Goal: Communication & Community: Answer question/provide support

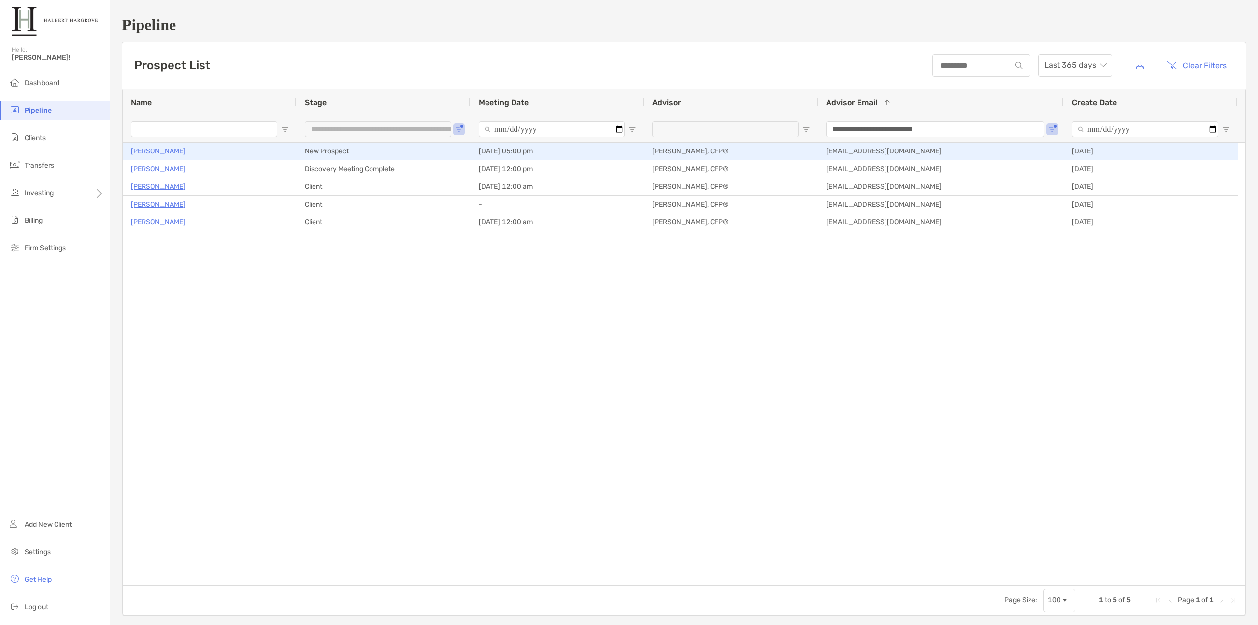
click at [178, 154] on p "[PERSON_NAME]" at bounding box center [158, 151] width 55 height 12
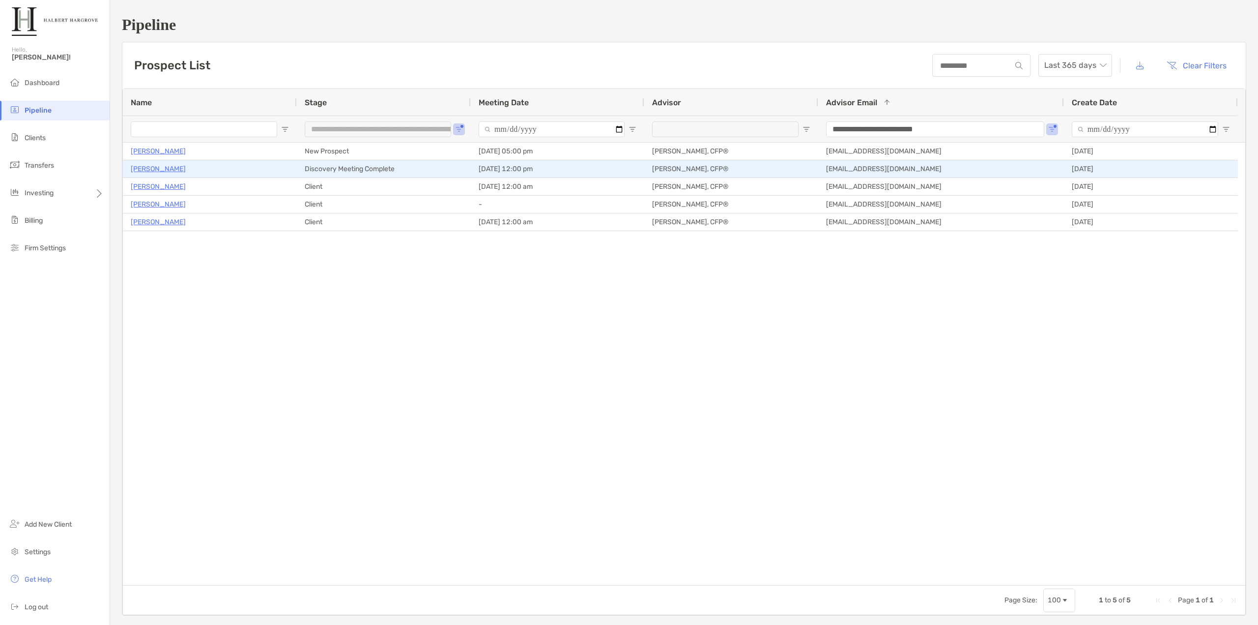
click at [146, 170] on p "[PERSON_NAME]" at bounding box center [158, 169] width 55 height 12
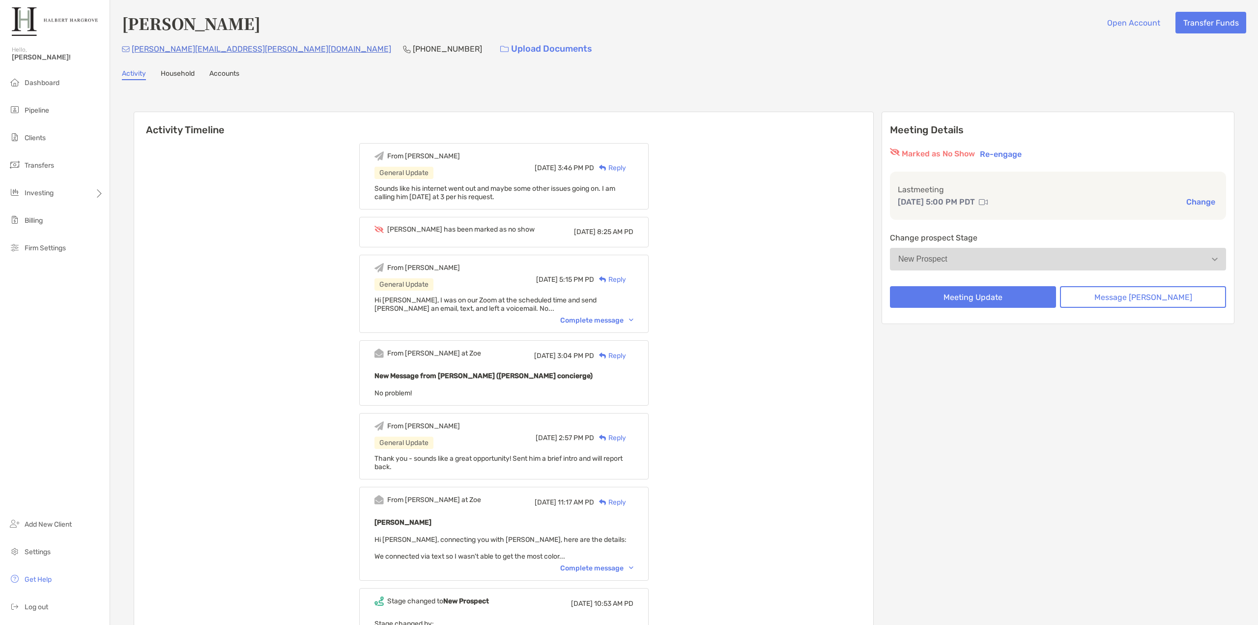
drag, startPoint x: 161, startPoint y: 145, endPoint x: 243, endPoint y: 107, distance: 90.6
click at [243, 107] on div "Activity Timeline From [PERSON_NAME] General Update [DATE] 3:46 PM PD Reply Sou…" at bounding box center [684, 418] width 1101 height 632
click at [1136, 294] on button "Message [PERSON_NAME]" at bounding box center [1143, 297] width 166 height 22
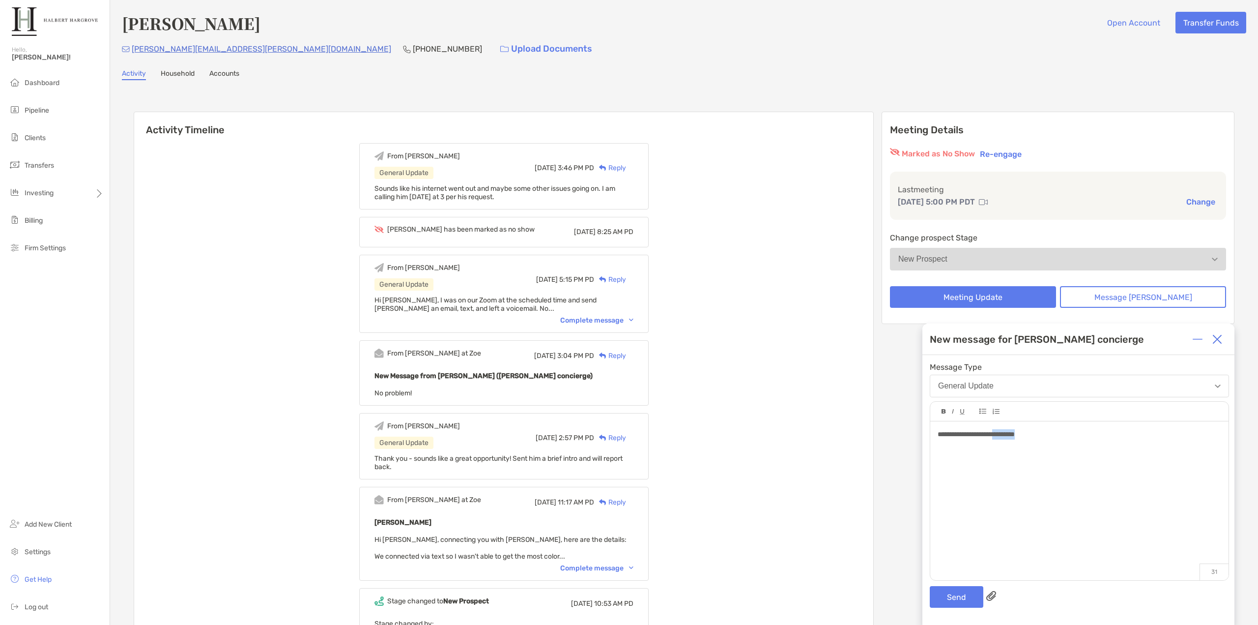
drag, startPoint x: 1026, startPoint y: 430, endPoint x: 1008, endPoint y: 432, distance: 18.2
click at [1008, 432] on div "**********" at bounding box center [1079, 434] width 283 height 10
click at [974, 583] on div "**********" at bounding box center [1079, 490] width 312 height 270
click at [961, 598] on button "Send" at bounding box center [957, 597] width 54 height 22
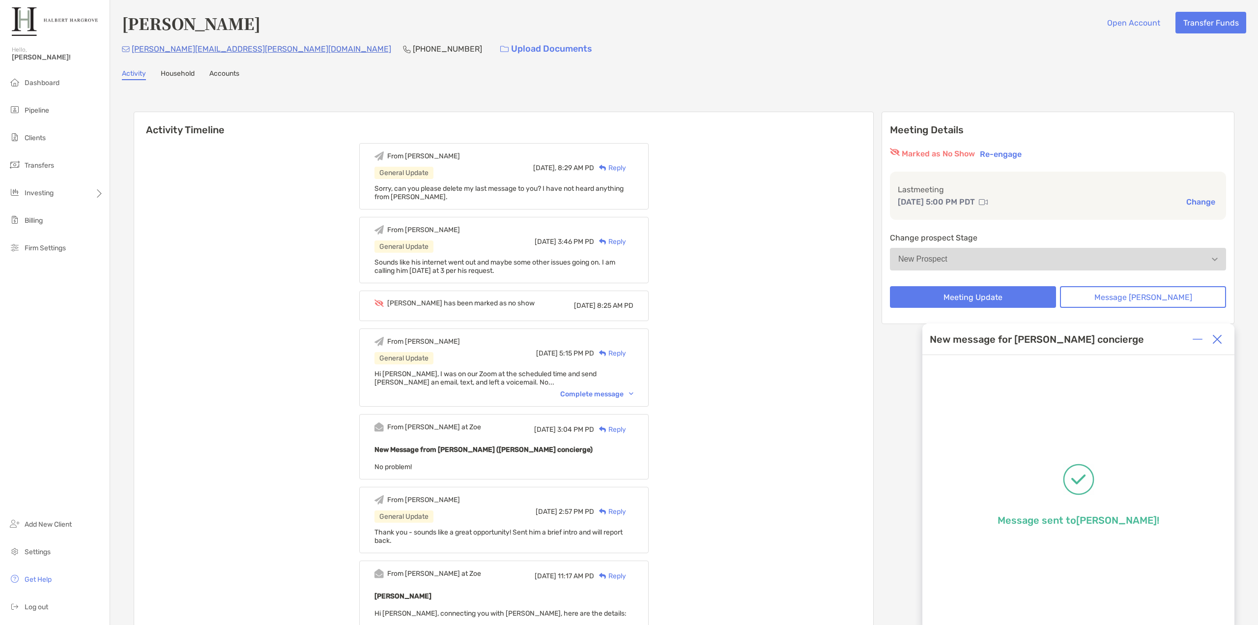
click at [216, 138] on div "From [PERSON_NAME] General Update [DATE], 8:29 AM PD Reply Sorry, can you pleas…" at bounding box center [503, 465] width 739 height 659
click at [48, 110] on span "Pipeline" at bounding box center [37, 110] width 25 height 8
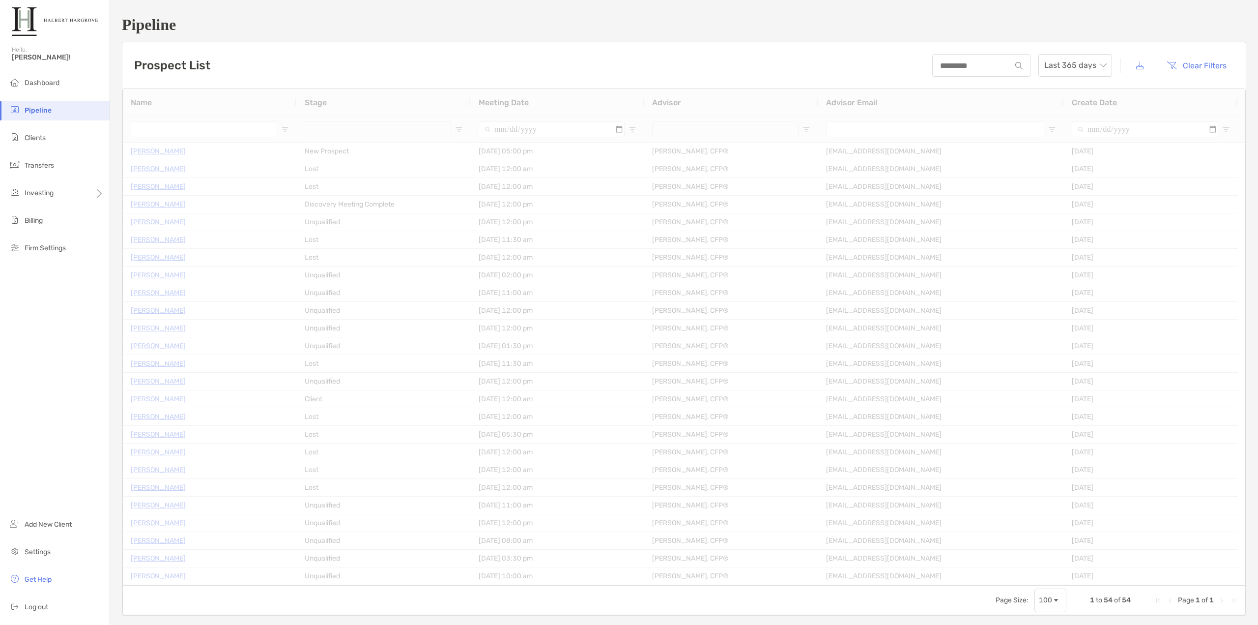
type input "**********"
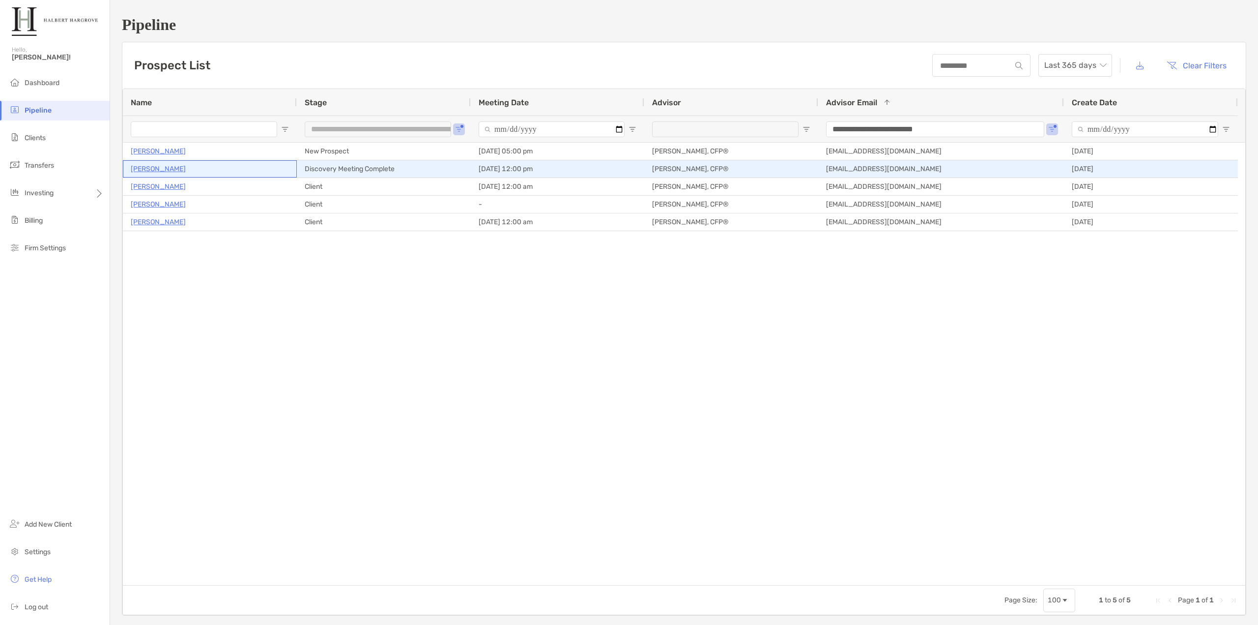
click at [153, 168] on p "[PERSON_NAME]" at bounding box center [158, 169] width 55 height 12
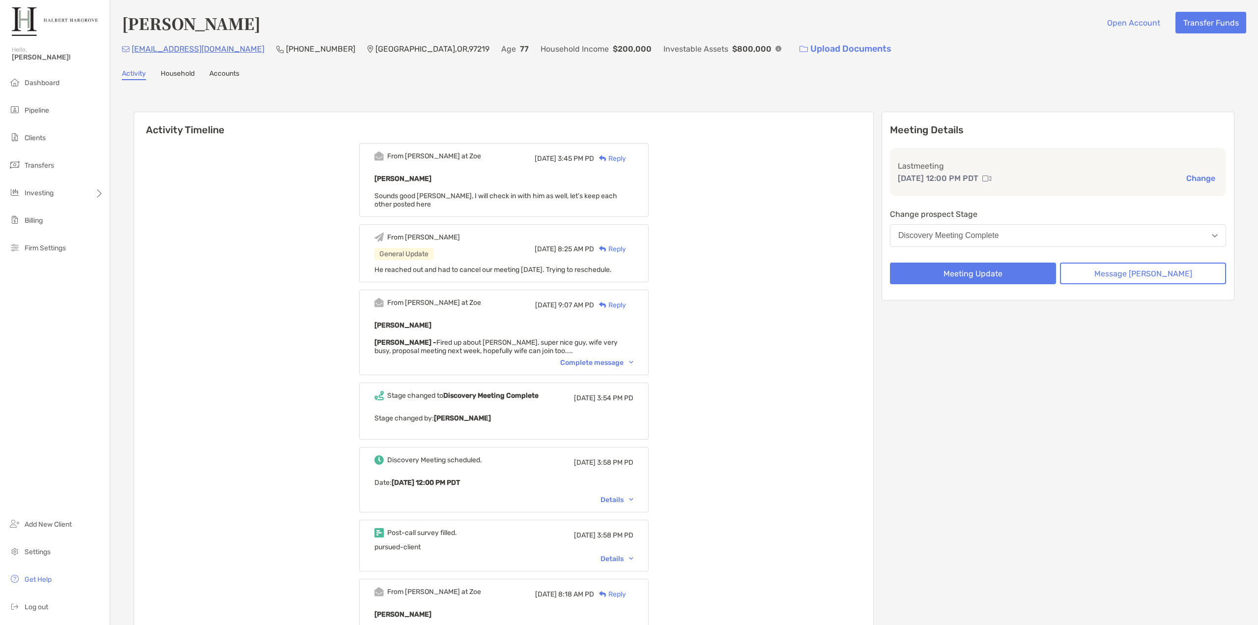
click at [577, 268] on span "He reached out and had to cancel our meeting [DATE]. Trying to reschedule." at bounding box center [493, 269] width 237 height 8
click at [1093, 270] on button "Message Zoe" at bounding box center [1143, 273] width 166 height 22
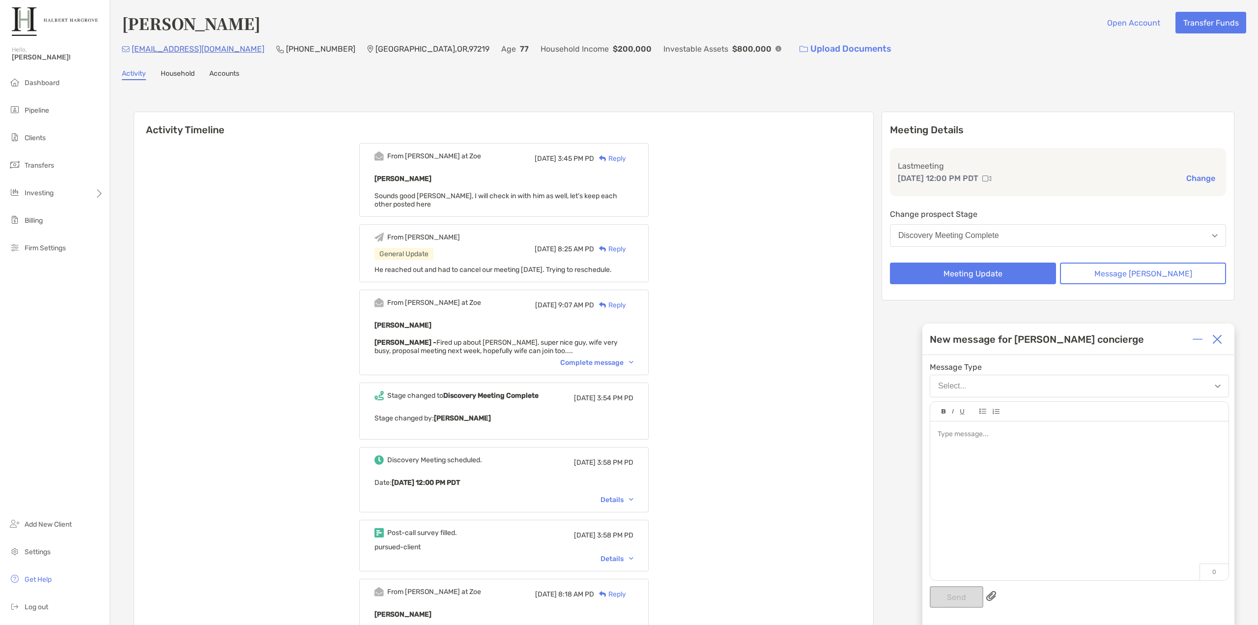
click at [1036, 457] on div at bounding box center [1079, 495] width 298 height 149
click at [932, 599] on button "Send" at bounding box center [957, 597] width 54 height 22
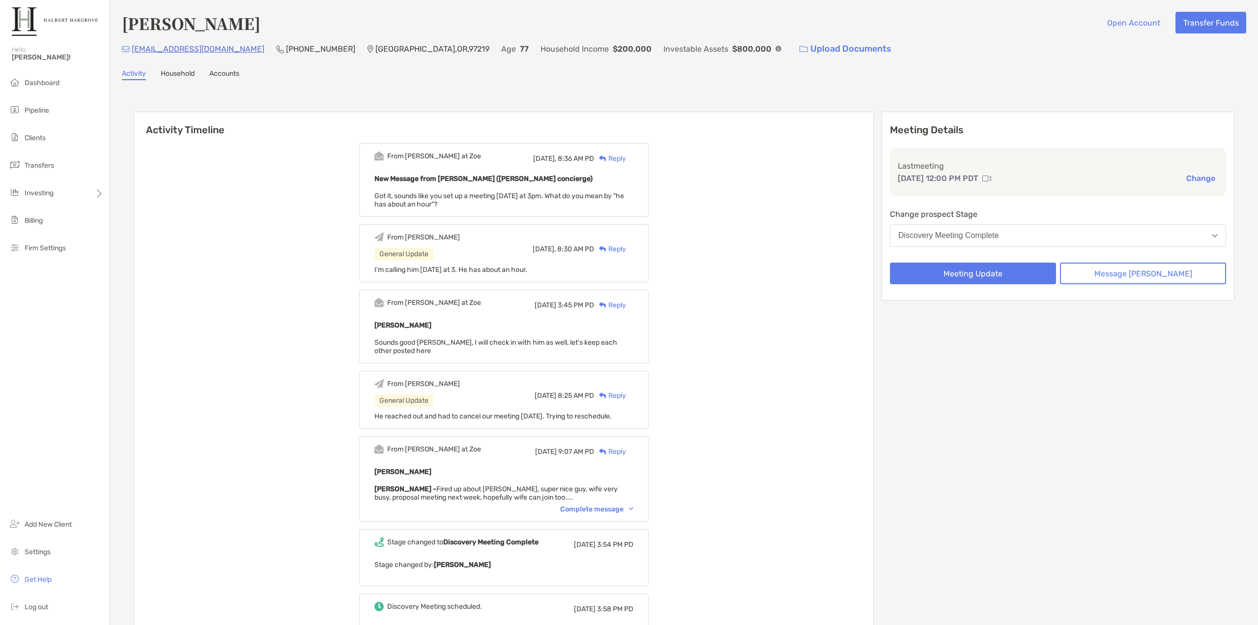
click at [1134, 277] on button "Message [PERSON_NAME]" at bounding box center [1143, 273] width 166 height 22
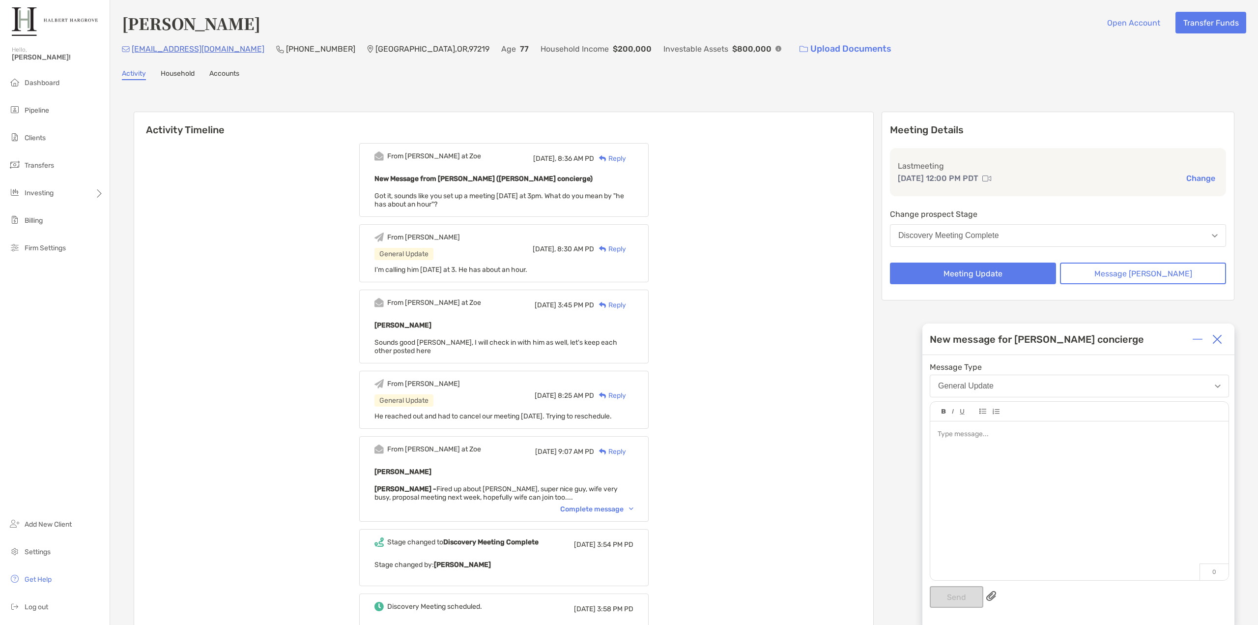
click at [1080, 470] on div at bounding box center [1079, 495] width 298 height 149
click at [953, 594] on button "Send" at bounding box center [957, 597] width 54 height 22
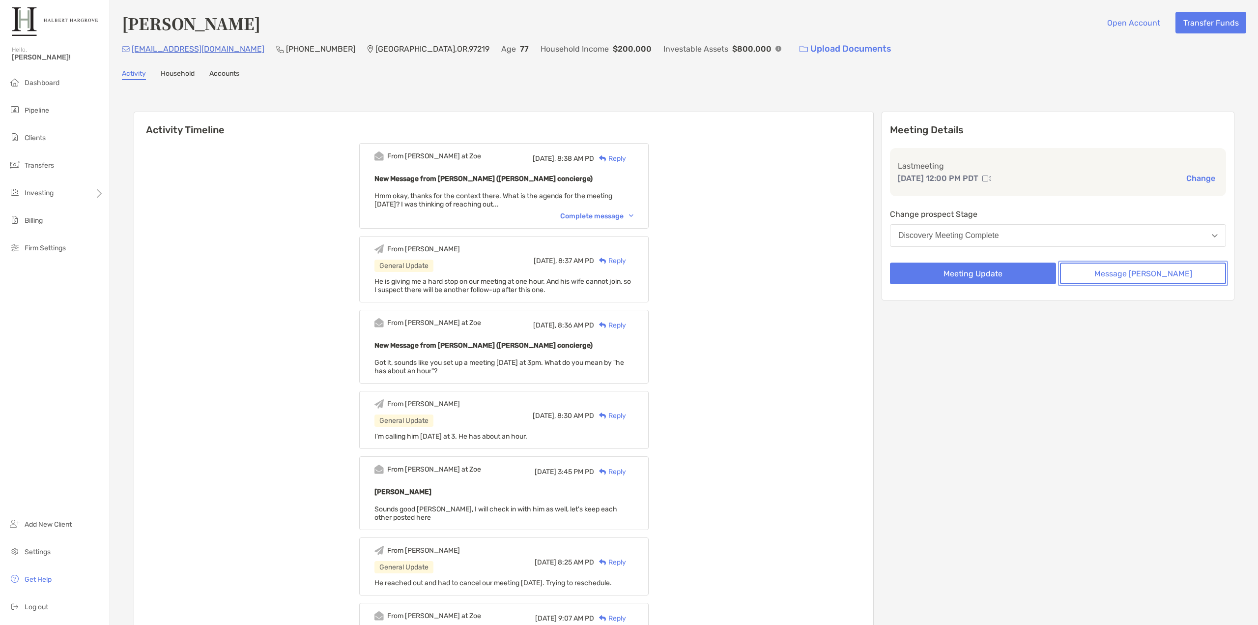
click at [1135, 276] on button "Message [PERSON_NAME]" at bounding box center [1143, 273] width 166 height 22
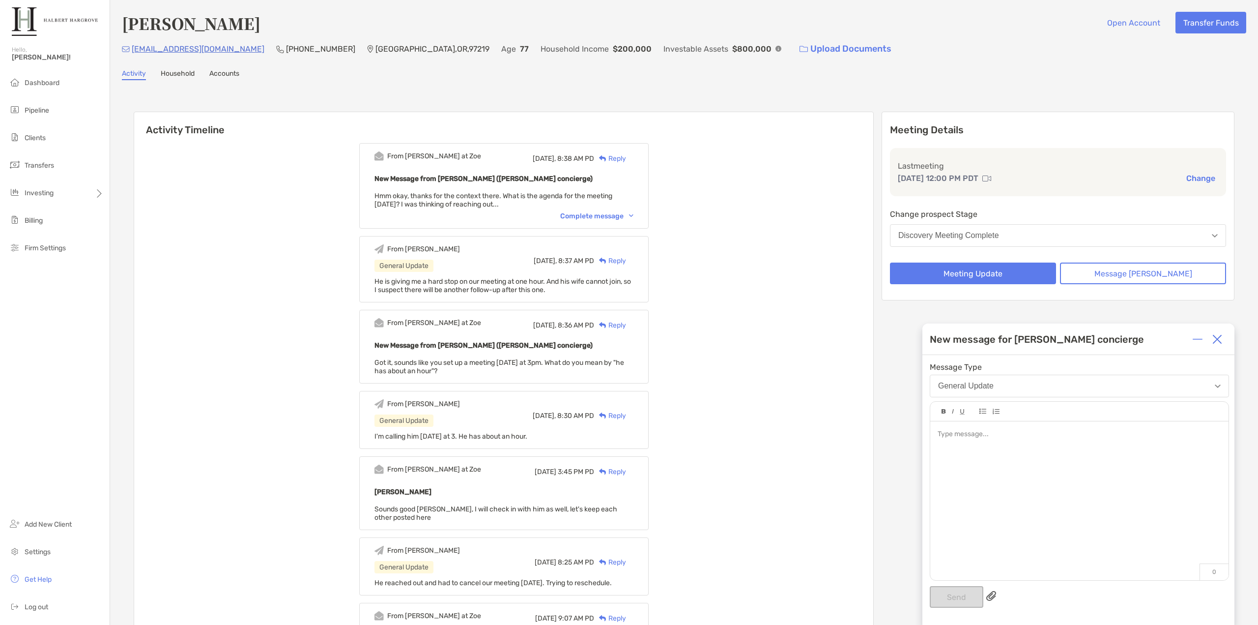
click at [1016, 468] on div at bounding box center [1079, 495] width 298 height 149
click at [965, 603] on button "Send" at bounding box center [957, 597] width 54 height 22
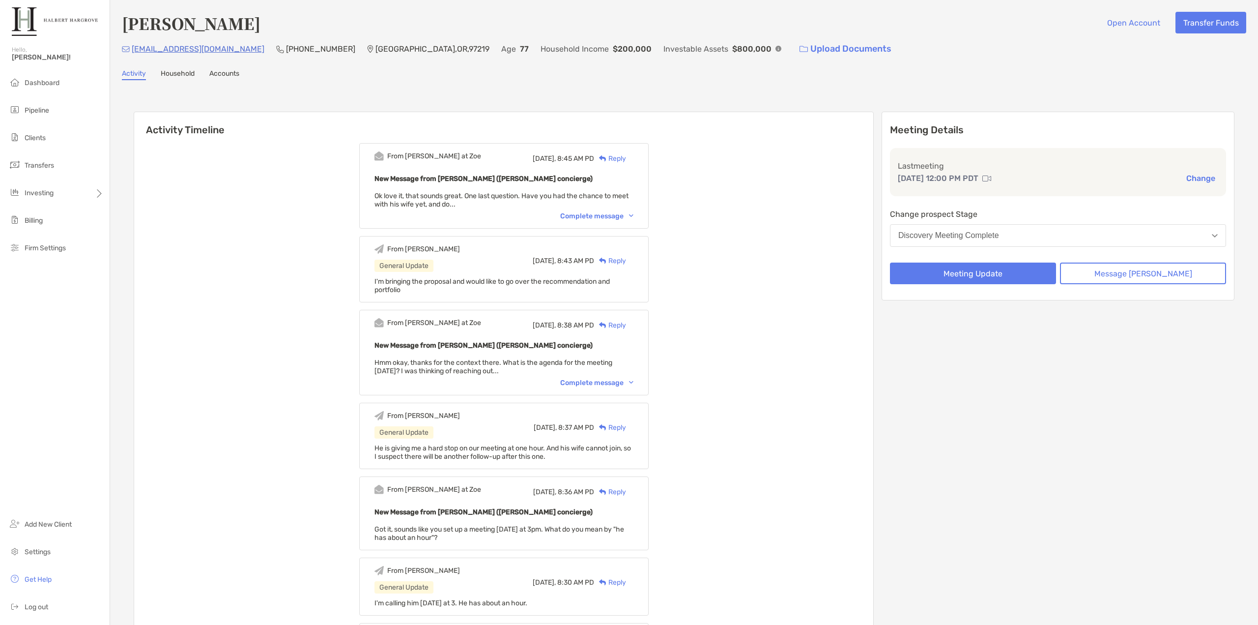
click at [597, 221] on div "From Paul at Zoe Today, 8:45 AM PD Reply New Message from Paul Cipollaro (Zoe c…" at bounding box center [503, 186] width 289 height 86
click at [605, 217] on div "Complete message" at bounding box center [596, 216] width 73 height 8
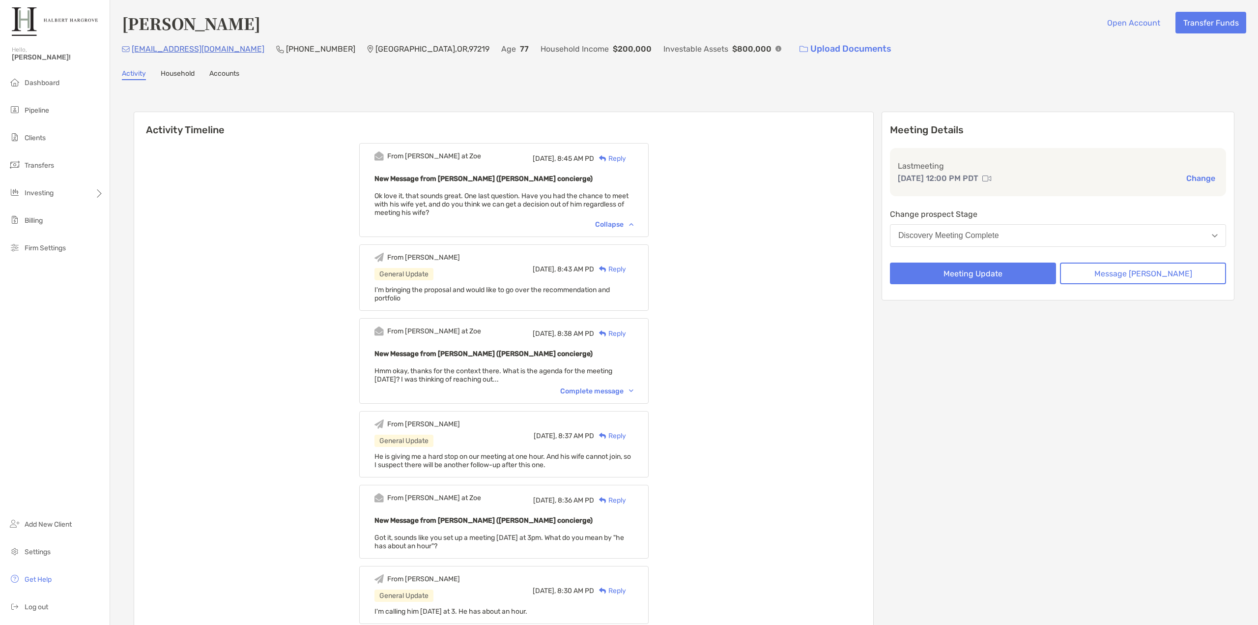
click at [520, 201] on span "Ok love it, that sounds great. One last question. Have you had the chance to me…" at bounding box center [502, 204] width 254 height 25
click at [1104, 270] on button "Message [PERSON_NAME]" at bounding box center [1143, 273] width 166 height 22
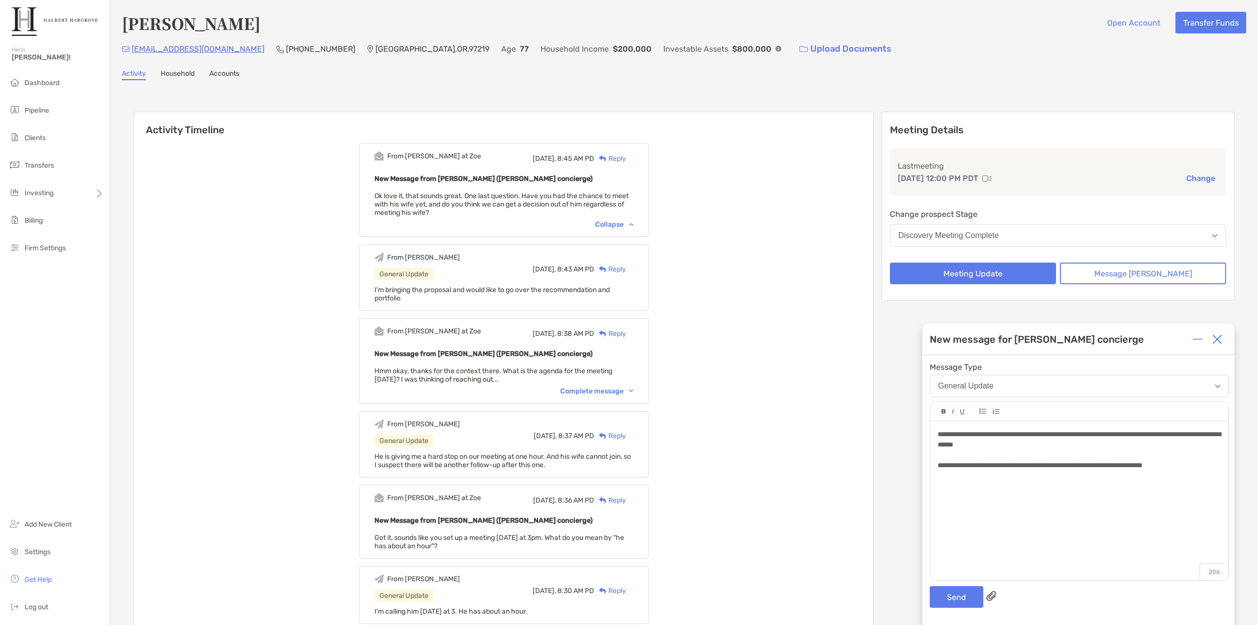
click at [1042, 444] on div "**********" at bounding box center [1079, 439] width 283 height 21
drag, startPoint x: 1048, startPoint y: 444, endPoint x: 911, endPoint y: 428, distance: 137.7
click at [1043, 444] on span "**********" at bounding box center [1079, 439] width 283 height 17
click at [951, 597] on button "Send" at bounding box center [957, 597] width 54 height 22
